Goal: Task Accomplishment & Management: Manage account settings

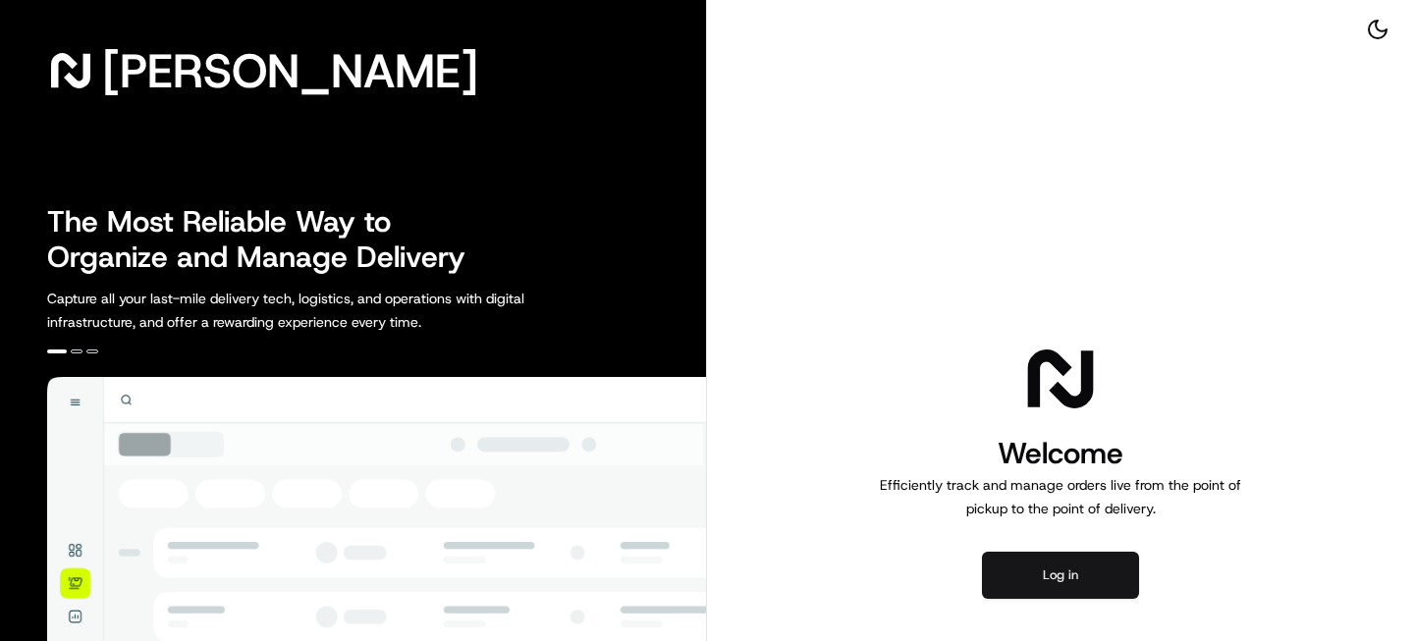
click at [1021, 584] on button "Log in" at bounding box center [1060, 575] width 157 height 47
